Goal: Task Accomplishment & Management: Complete application form

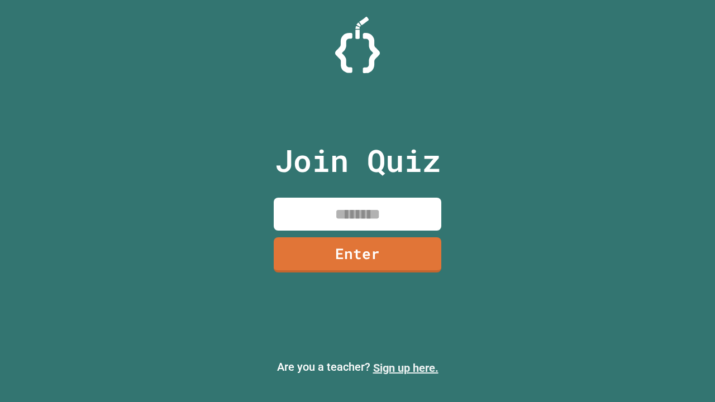
click at [406, 368] on link "Sign up here." at bounding box center [405, 368] width 65 height 13
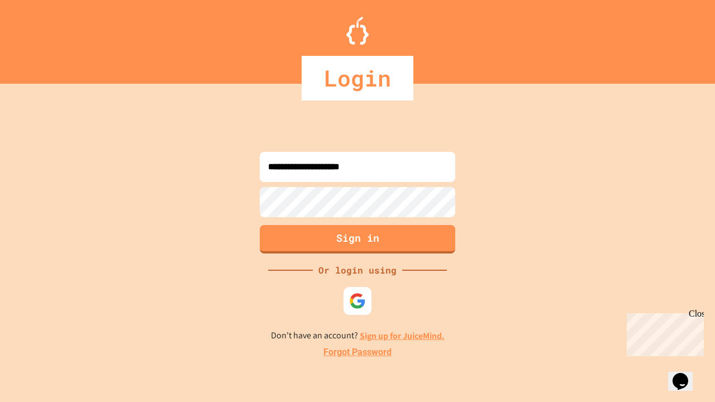
type input "**********"
